Goal: Task Accomplishment & Management: Use online tool/utility

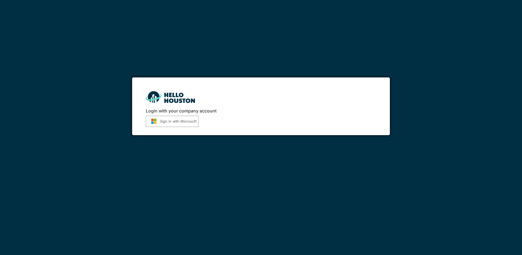
click at [168, 124] on button "Sign in with Microsoft" at bounding box center [172, 121] width 53 height 11
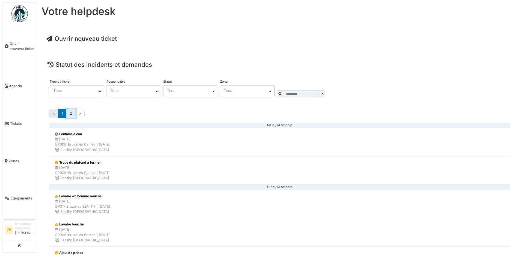
click at [71, 116] on link "2" at bounding box center [70, 113] width 9 height 9
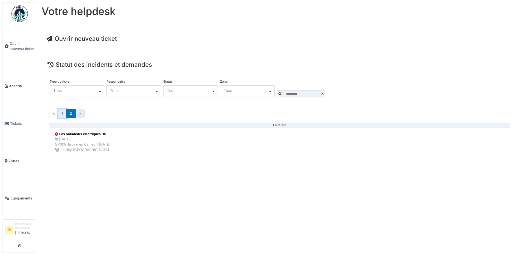
click at [64, 118] on link "1" at bounding box center [62, 113] width 8 height 9
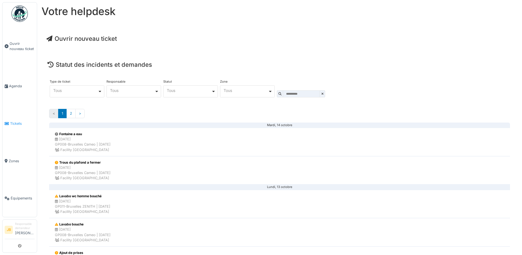
click at [14, 122] on span "Tickets" at bounding box center [22, 123] width 25 height 5
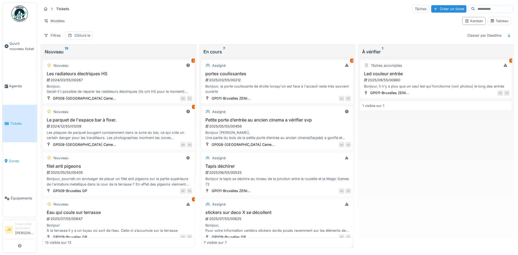
click at [16, 158] on span "Zones" at bounding box center [22, 160] width 26 height 5
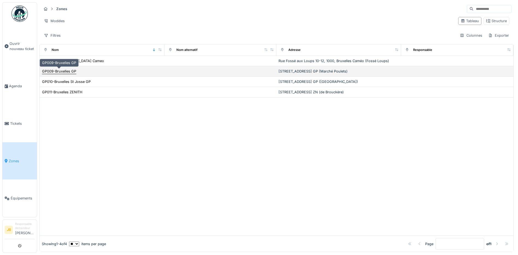
click at [67, 69] on div "GP009-Bruxelles GP" at bounding box center [59, 71] width 34 height 5
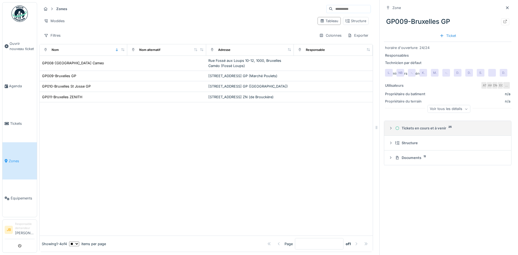
click at [407, 128] on div "Tickets en cours et à venir 25" at bounding box center [450, 127] width 110 height 5
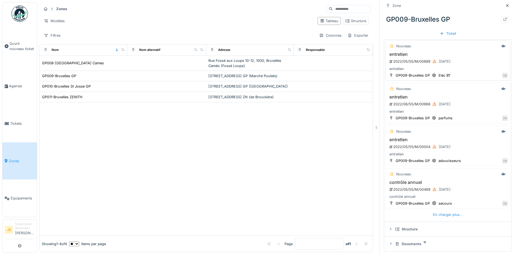
scroll to position [138, 0]
click at [446, 217] on div "En charger plus…" at bounding box center [448, 213] width 34 height 7
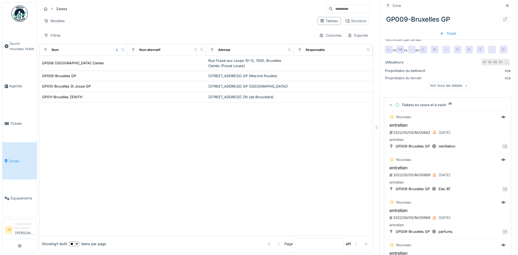
scroll to position [160, 0]
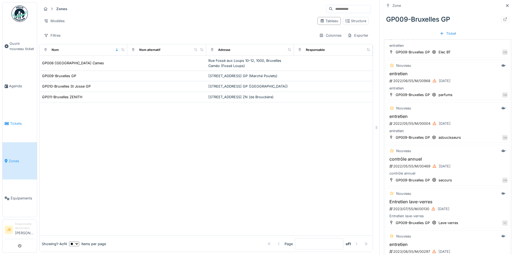
click at [16, 114] on link "Tickets" at bounding box center [19, 123] width 34 height 37
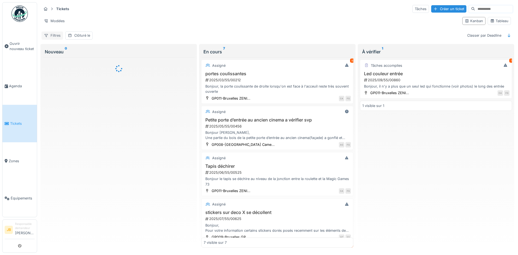
click at [57, 37] on div "Filtres" at bounding box center [53, 35] width 22 height 8
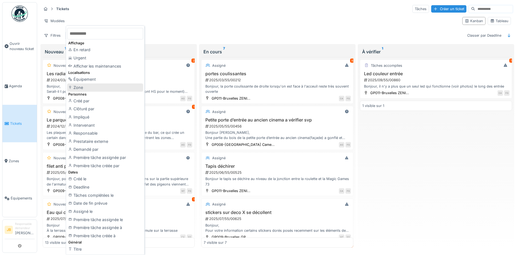
click at [86, 84] on div "Zone" at bounding box center [105, 87] width 76 height 8
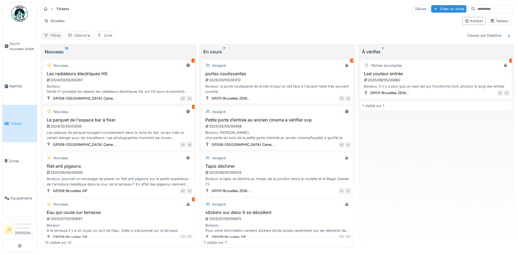
click at [49, 37] on div "Filtres" at bounding box center [53, 35] width 22 height 8
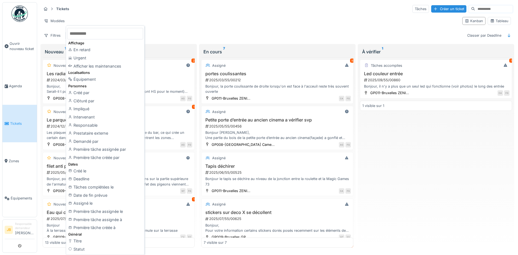
click at [236, 11] on div "Tickets Tâches Créer un ticket" at bounding box center [278, 8] width 472 height 9
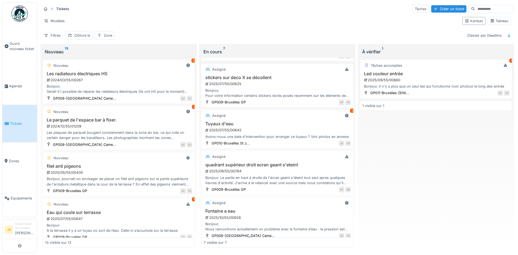
scroll to position [150, 0]
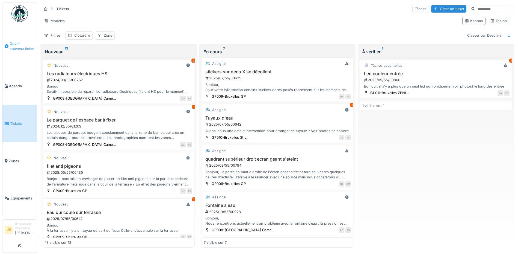
drag, startPoint x: 12, startPoint y: 44, endPoint x: 19, endPoint y: 56, distance: 13.5
click at [13, 44] on span "Ouvrir nouveau ticket" at bounding box center [22, 46] width 25 height 10
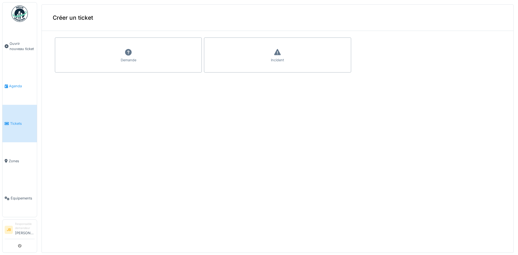
click at [24, 87] on link "Agenda" at bounding box center [19, 85] width 34 height 37
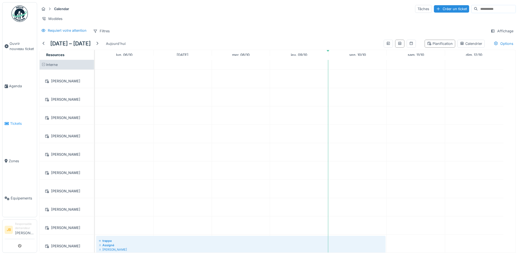
click at [14, 121] on span "Tickets" at bounding box center [22, 123] width 25 height 5
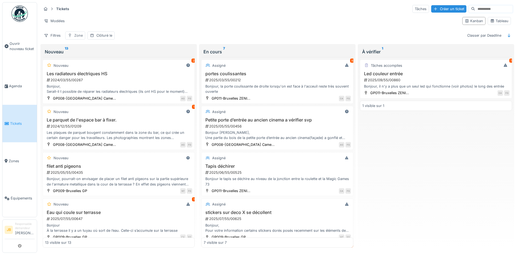
click at [70, 38] on div "Zone" at bounding box center [75, 35] width 20 height 8
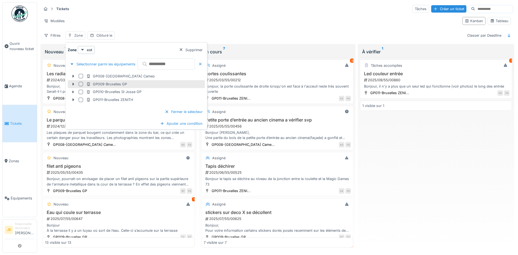
click at [82, 83] on div at bounding box center [81, 84] width 4 height 4
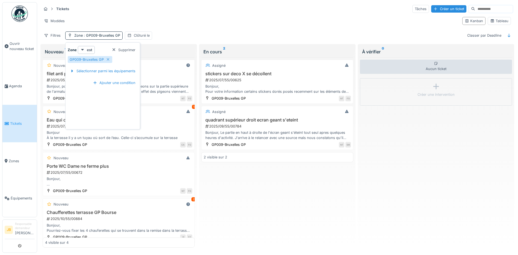
click at [216, 17] on div "Modèles" at bounding box center [250, 21] width 417 height 8
